Goal: Check status: Check status

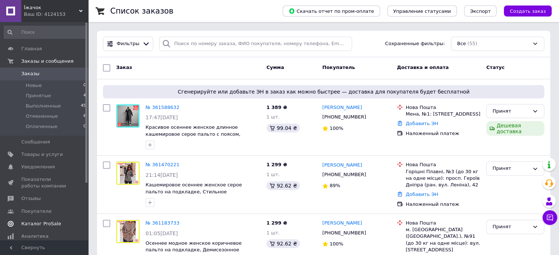
click at [64, 219] on link "Каталог ProSale" at bounding box center [45, 224] width 90 height 12
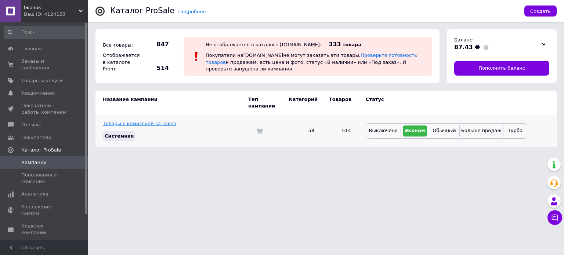
click at [132, 121] on link "Товары с комиссией за заказ" at bounding box center [139, 124] width 73 height 6
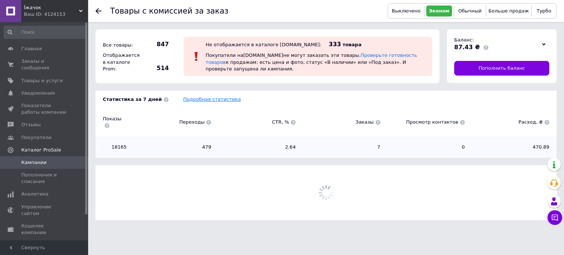
click at [209, 101] on link "Подробная статистика" at bounding box center [212, 100] width 58 height 6
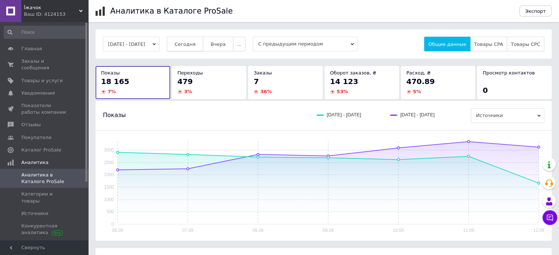
click at [203, 50] on button "Сегодня" at bounding box center [185, 44] width 36 height 15
